Goal: Check status: Check status

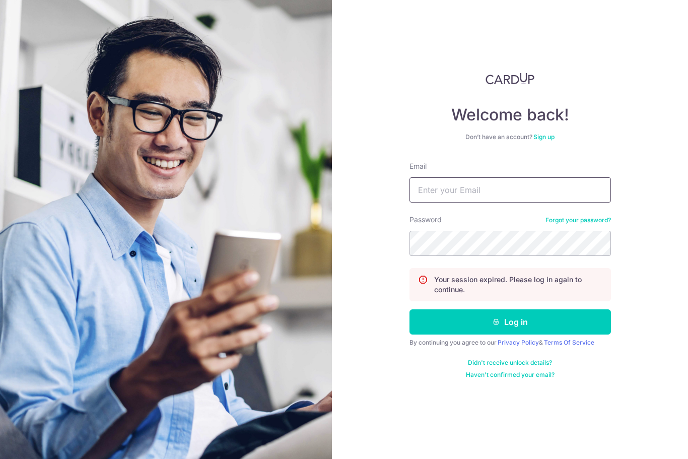
type input "[EMAIL_ADDRESS][DOMAIN_NAME]"
click at [476, 198] on input "[EMAIL_ADDRESS][DOMAIN_NAME]" at bounding box center [509, 189] width 201 height 25
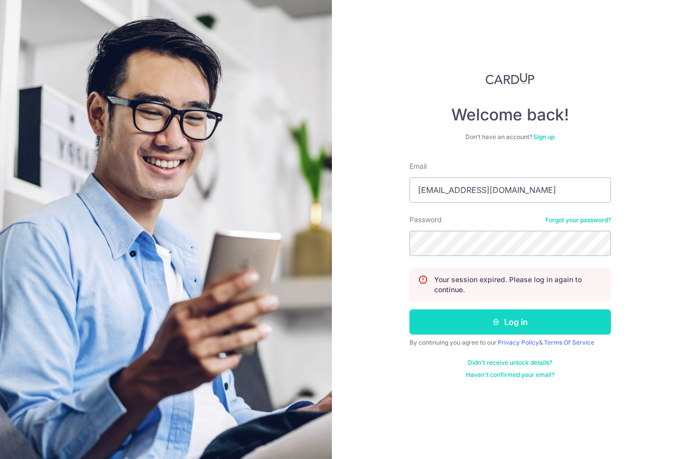
click at [507, 317] on button "Log in" at bounding box center [509, 321] width 201 height 25
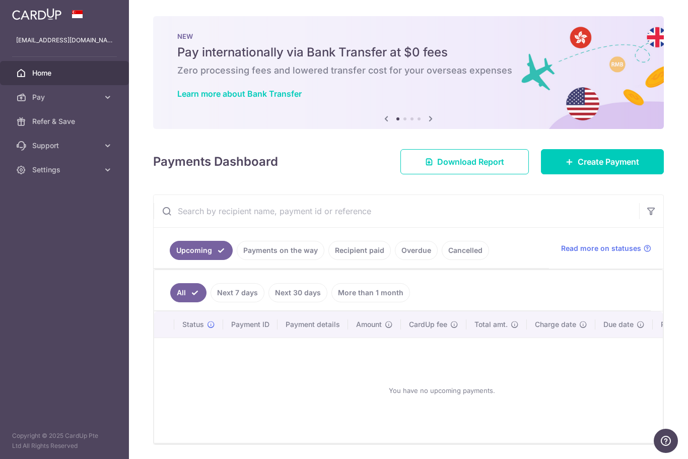
click at [237, 260] on link "Payments on the way" at bounding box center [281, 250] width 88 height 19
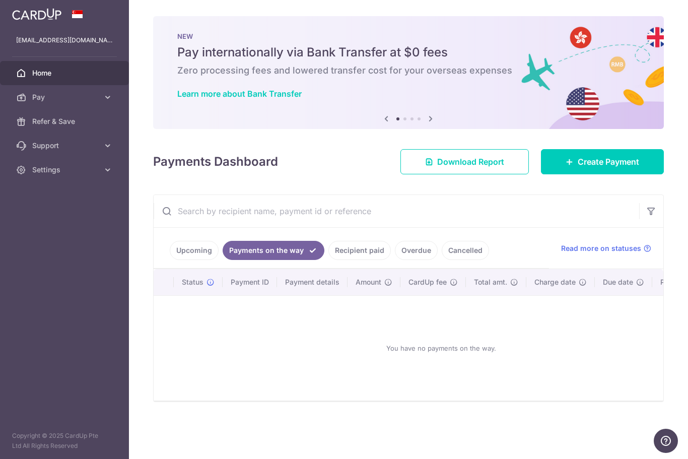
click at [328, 260] on link "Recipient paid" at bounding box center [359, 250] width 62 height 19
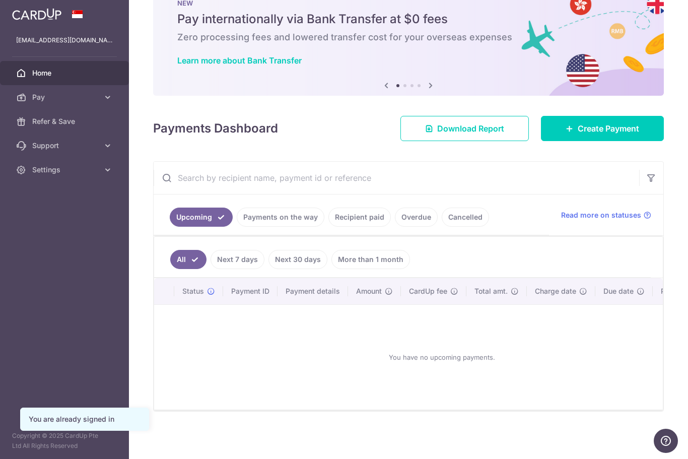
scroll to position [39, 0]
